Goal: Task Accomplishment & Management: Manage account settings

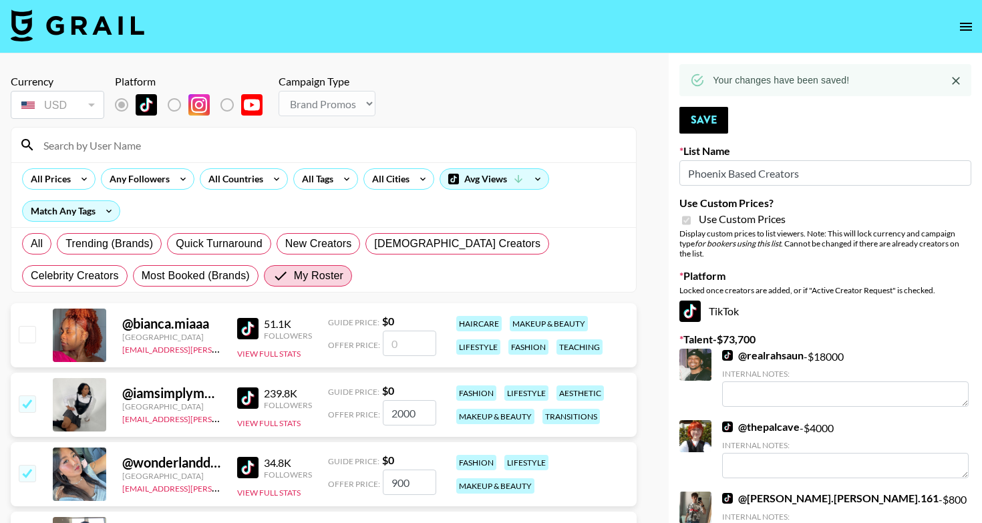
select select "Brand"
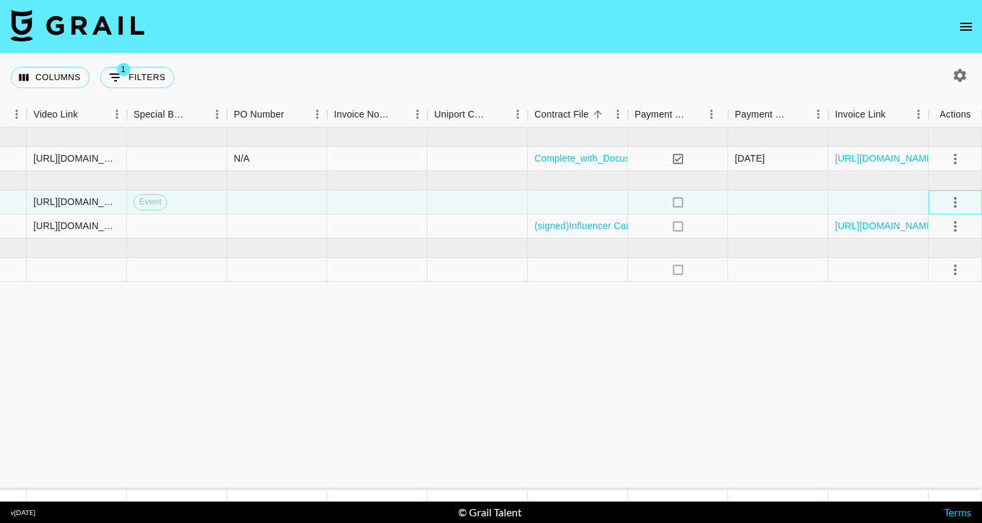
click at [959, 204] on icon "select merge strategy" at bounding box center [955, 202] width 16 height 16
click at [937, 327] on div "Approve" at bounding box center [938, 327] width 87 height 24
click at [609, 191] on div at bounding box center [578, 202] width 100 height 24
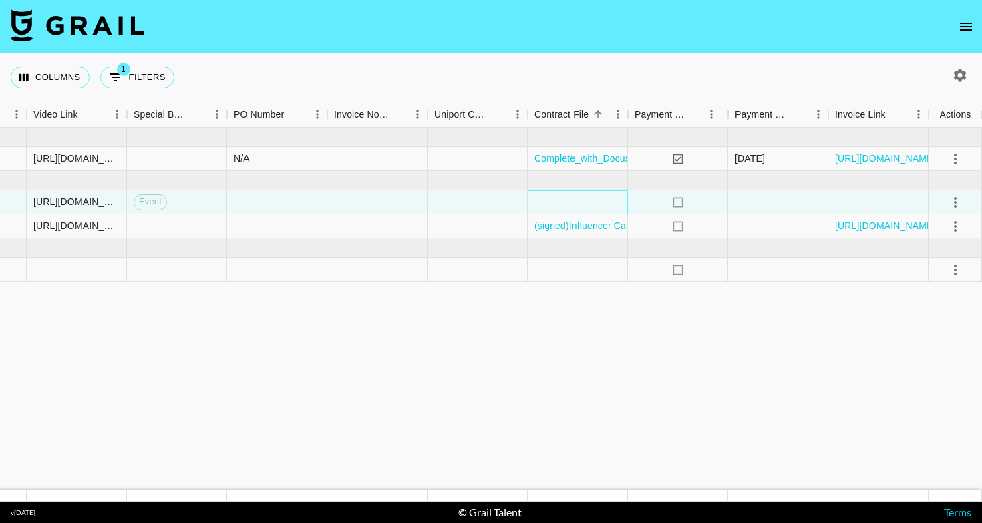
click at [612, 200] on div at bounding box center [578, 202] width 100 height 24
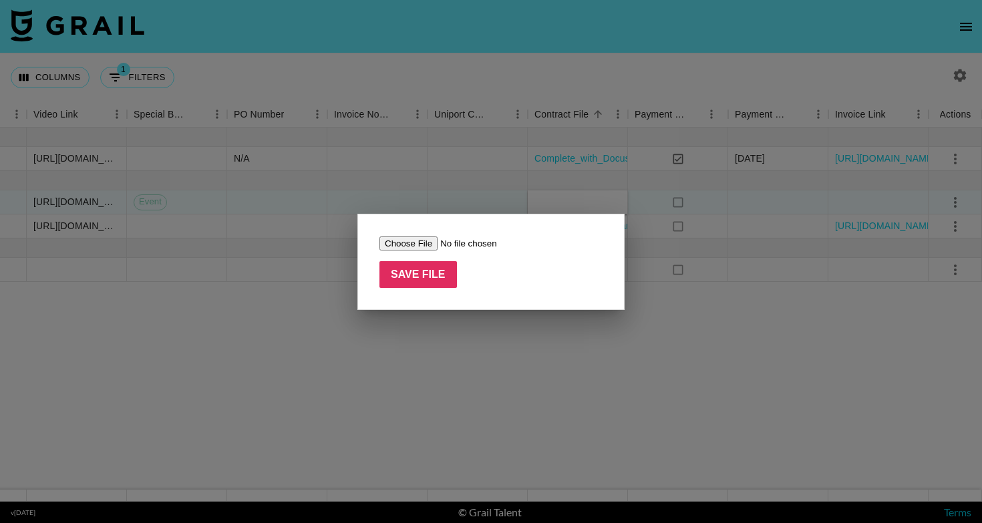
click at [416, 241] on input "file" at bounding box center [463, 244] width 169 height 14
click at [469, 325] on div at bounding box center [491, 261] width 982 height 523
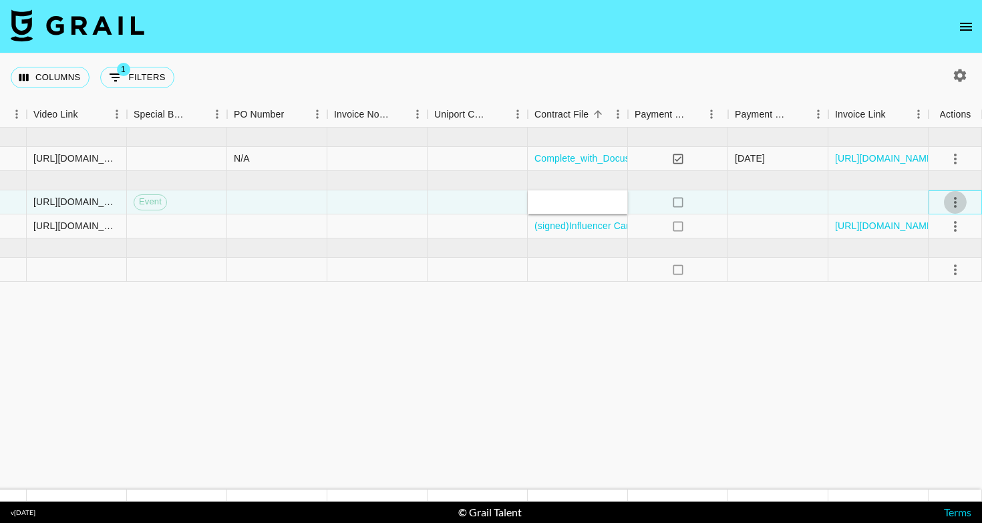
click at [962, 198] on icon "select merge strategy" at bounding box center [955, 202] width 16 height 16
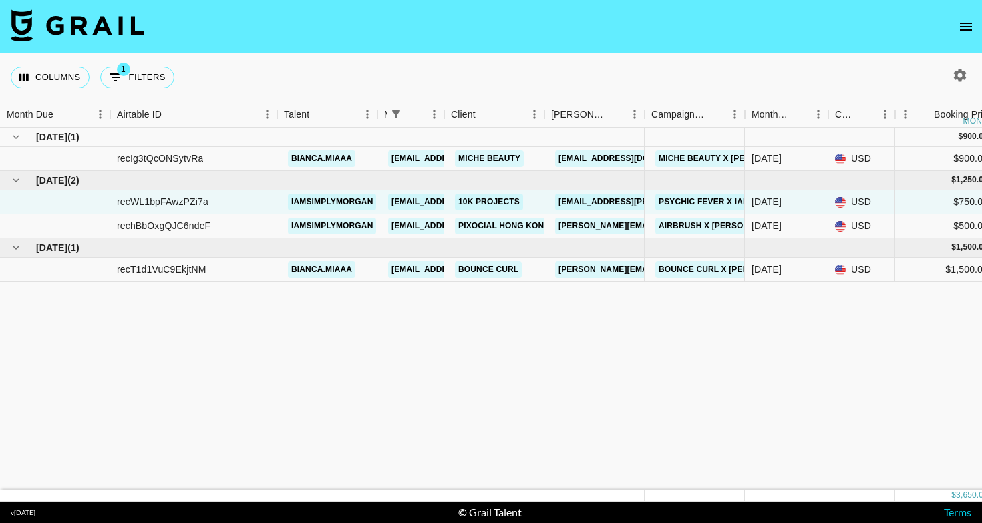
scroll to position [0, 0]
